Goal: Communication & Community: Answer question/provide support

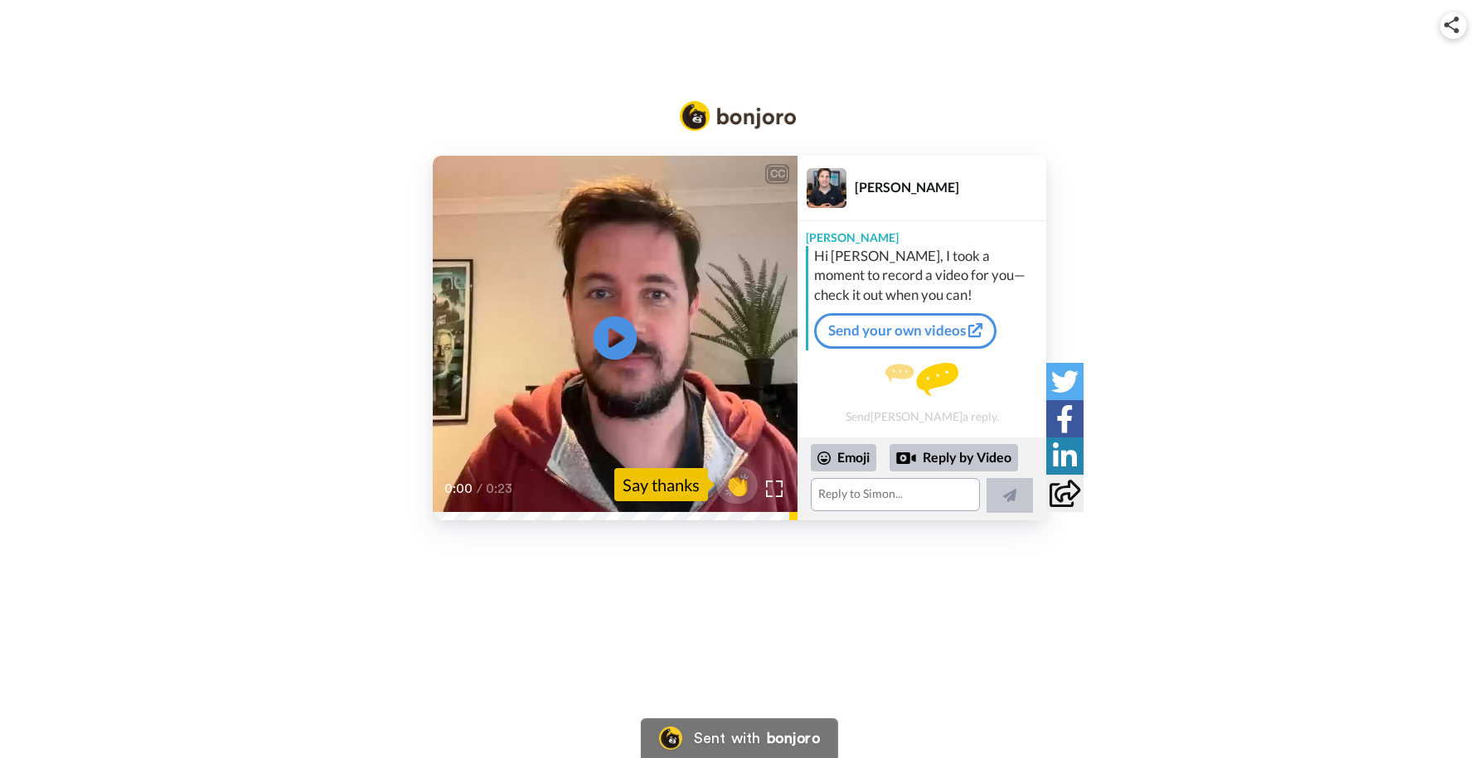
click at [623, 344] on icon at bounding box center [616, 338] width 44 height 44
click at [216, 345] on div "CC Play/Pause 0:23 / 0:23 👏 Say thanks [PERSON_NAME] [PERSON_NAME] Hi [PERSON_N…" at bounding box center [739, 338] width 1479 height 365
click at [777, 170] on div "CC" at bounding box center [777, 174] width 21 height 17
click at [623, 337] on icon "Play/Pause" at bounding box center [616, 337] width 44 height 79
click at [612, 331] on icon "Play/Pause" at bounding box center [616, 337] width 44 height 79
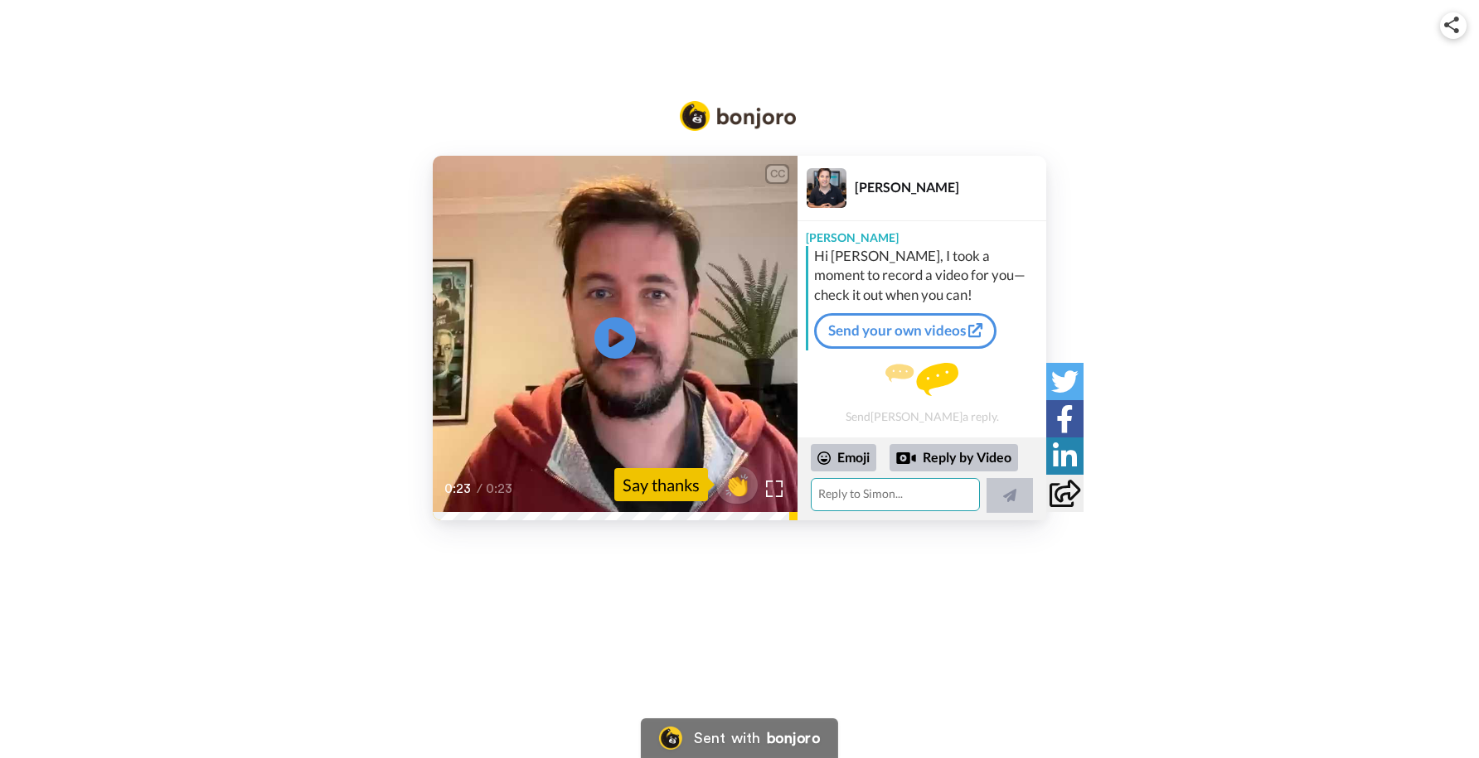
click at [887, 497] on textarea at bounding box center [895, 494] width 169 height 33
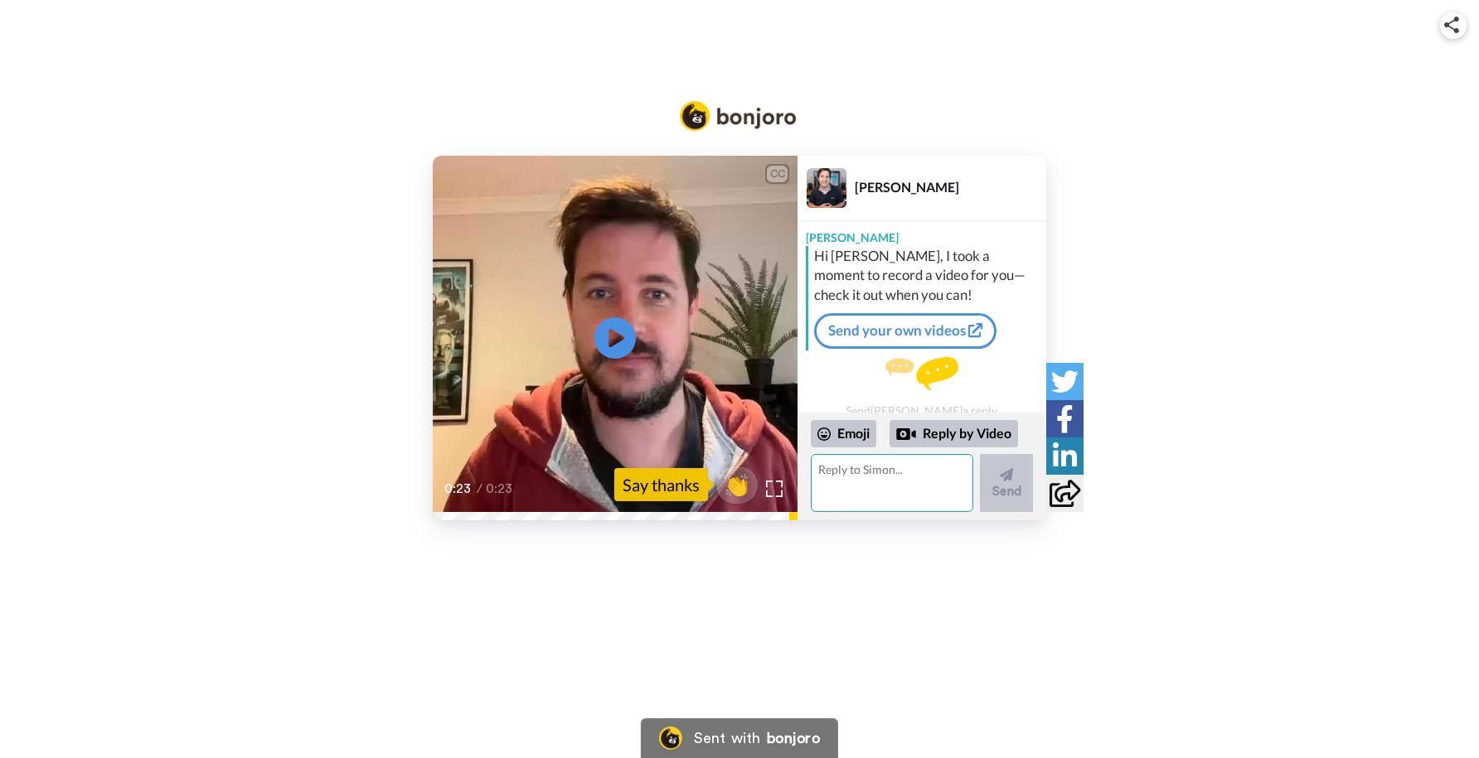
click at [871, 473] on textarea at bounding box center [892, 483] width 162 height 58
paste textarea "Thank you for your welcome video, that's very kind of you. I've seen some of yo…"
type textarea "Thank you for your welcome video, that's very kind of you. I've seen some of yo…"
click at [1009, 490] on button "Send" at bounding box center [1006, 483] width 53 height 58
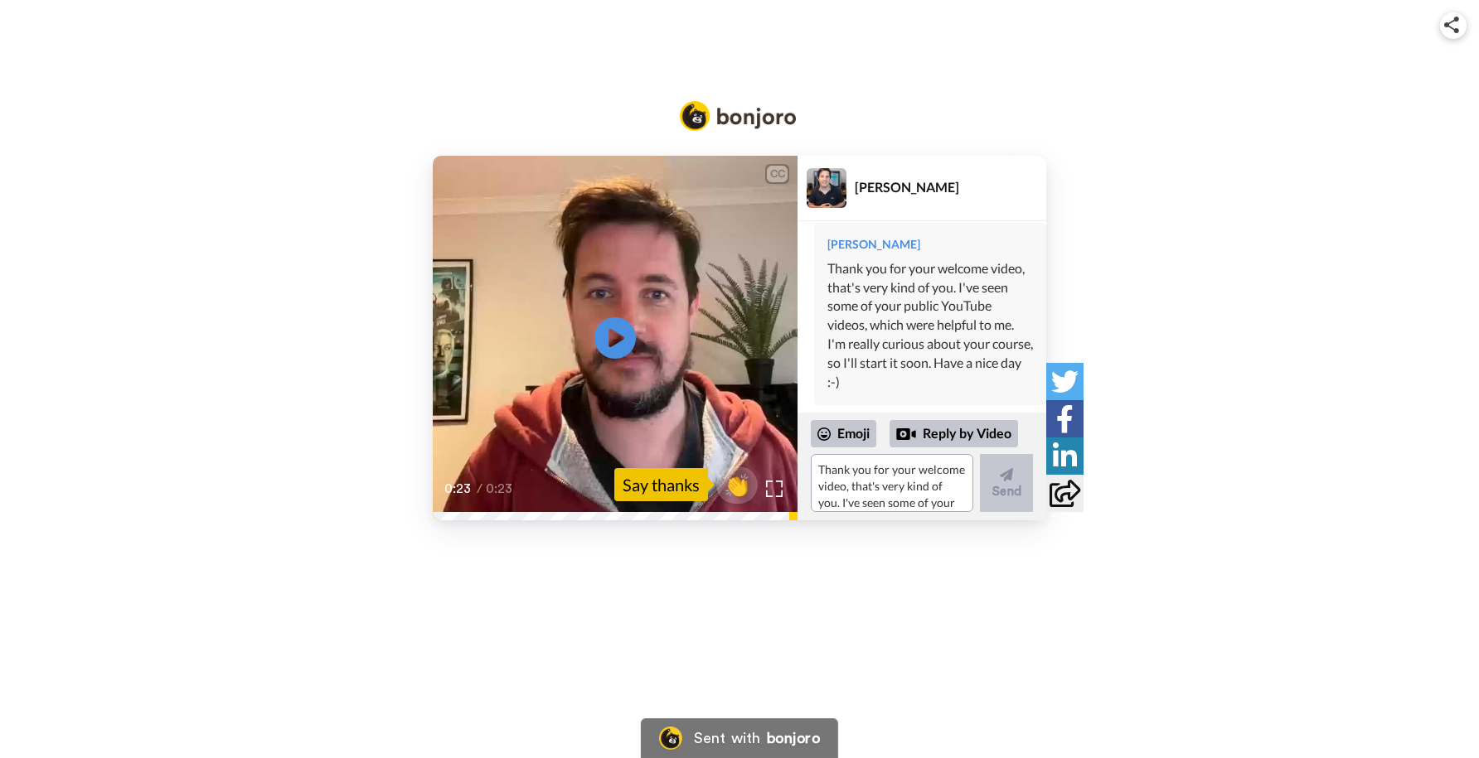
scroll to position [141, 0]
